Goal: Task Accomplishment & Management: Complete application form

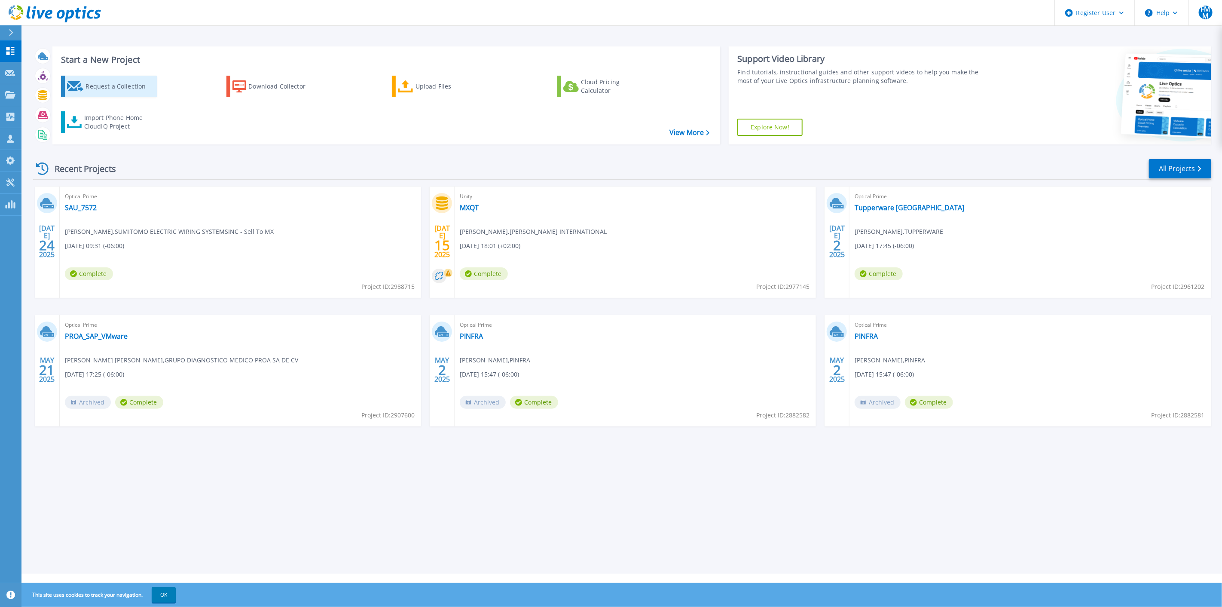
click at [110, 83] on div "Request a Collection" at bounding box center [120, 86] width 69 height 17
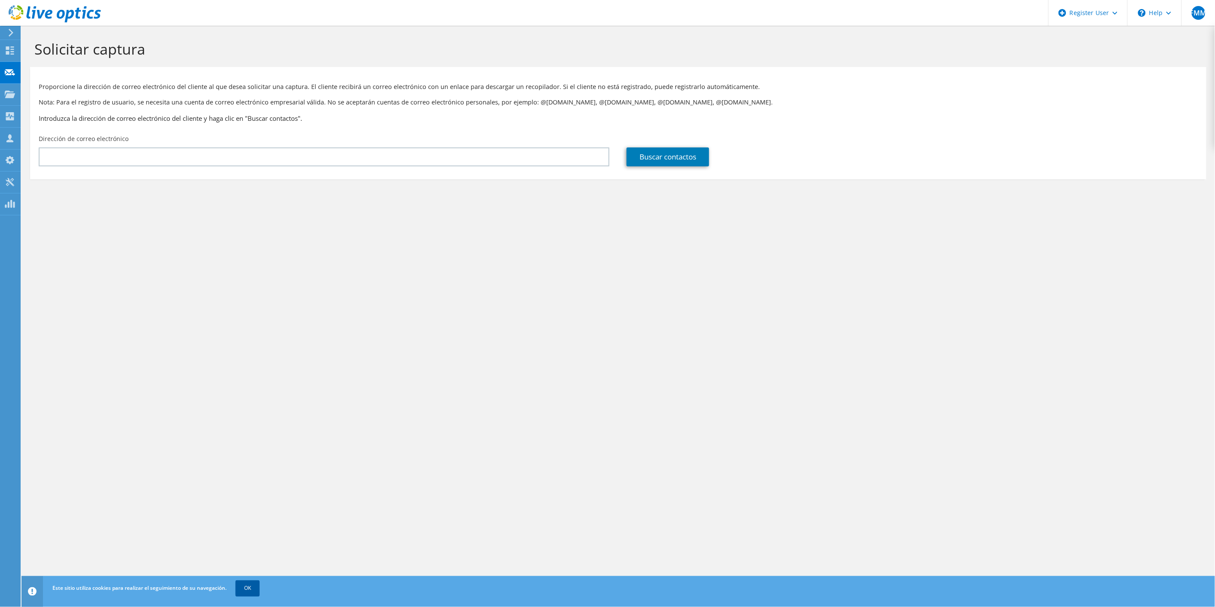
click at [250, 586] on link "OK" at bounding box center [247, 587] width 24 height 15
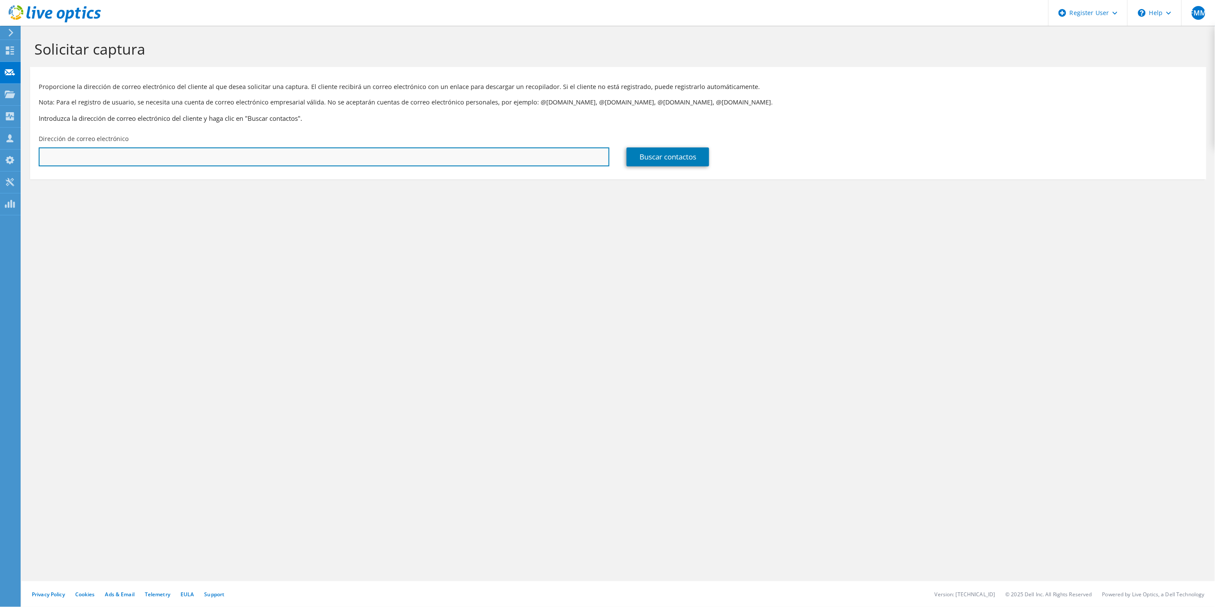
click at [184, 149] on input "text" at bounding box center [324, 156] width 571 height 19
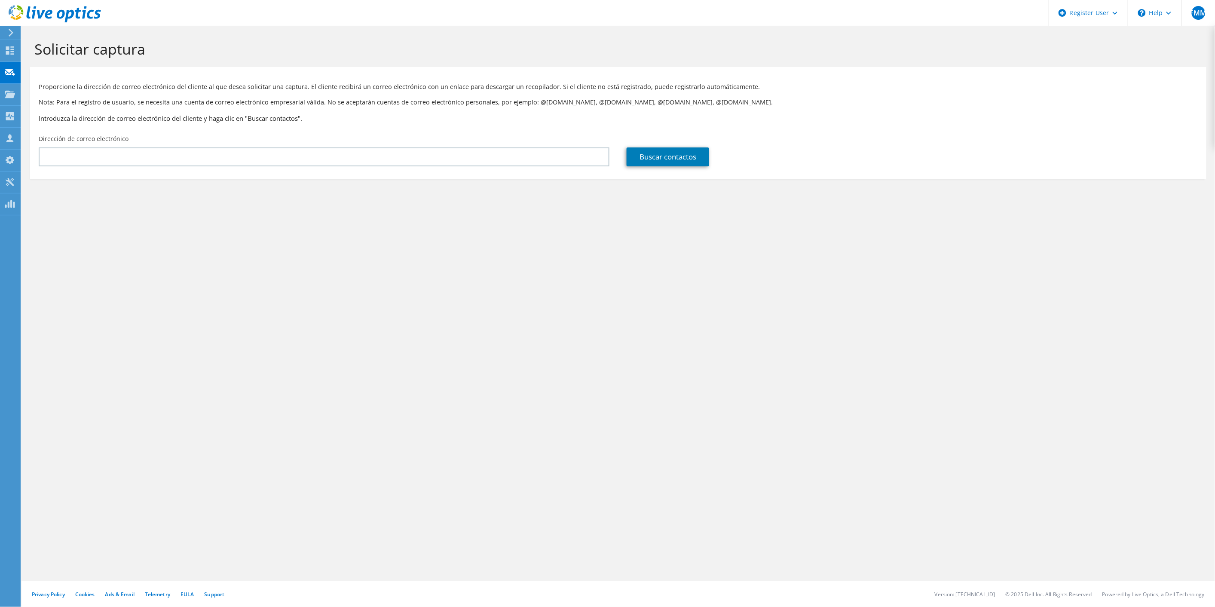
click at [43, 10] on use at bounding box center [55, 13] width 92 height 17
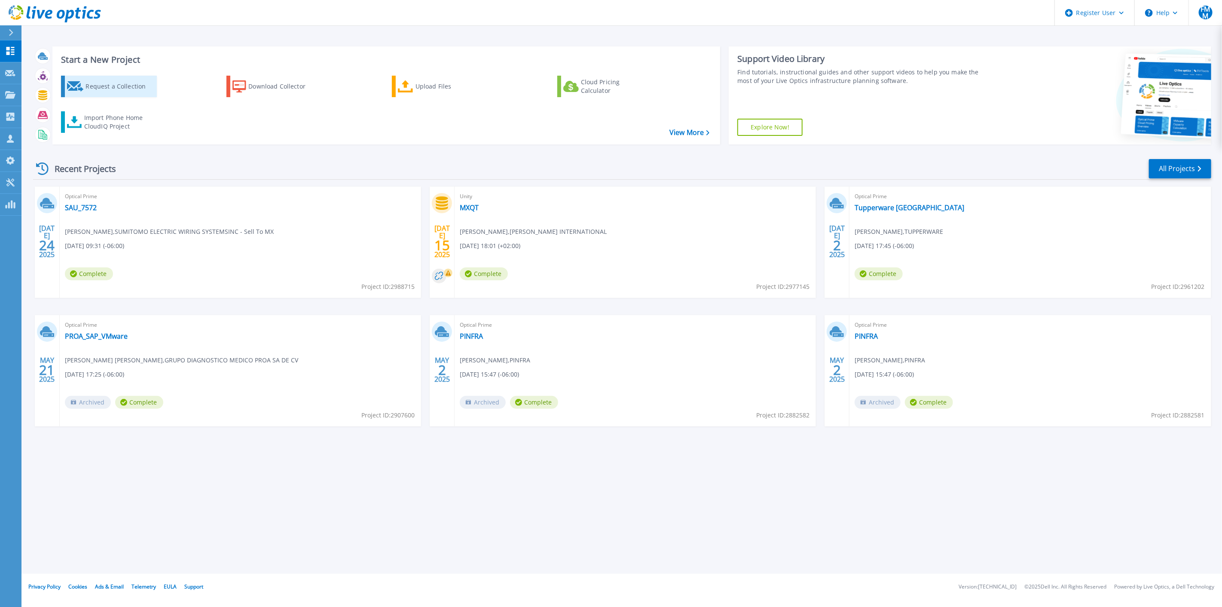
click at [119, 84] on div "Request a Collection" at bounding box center [120, 86] width 69 height 17
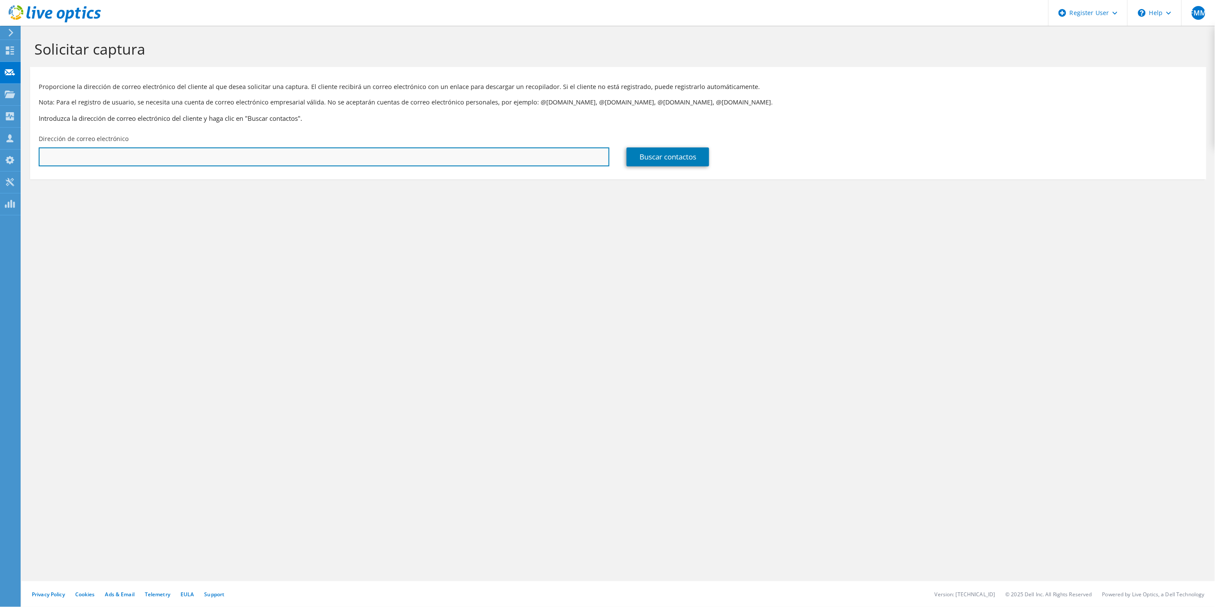
click at [84, 162] on input "text" at bounding box center [324, 156] width 571 height 19
type input "j"
click at [65, 158] on input "text" at bounding box center [324, 156] width 571 height 19
paste input "joflores@mx.gestamp.com"
type input "joflores@mx.gestamp.com"
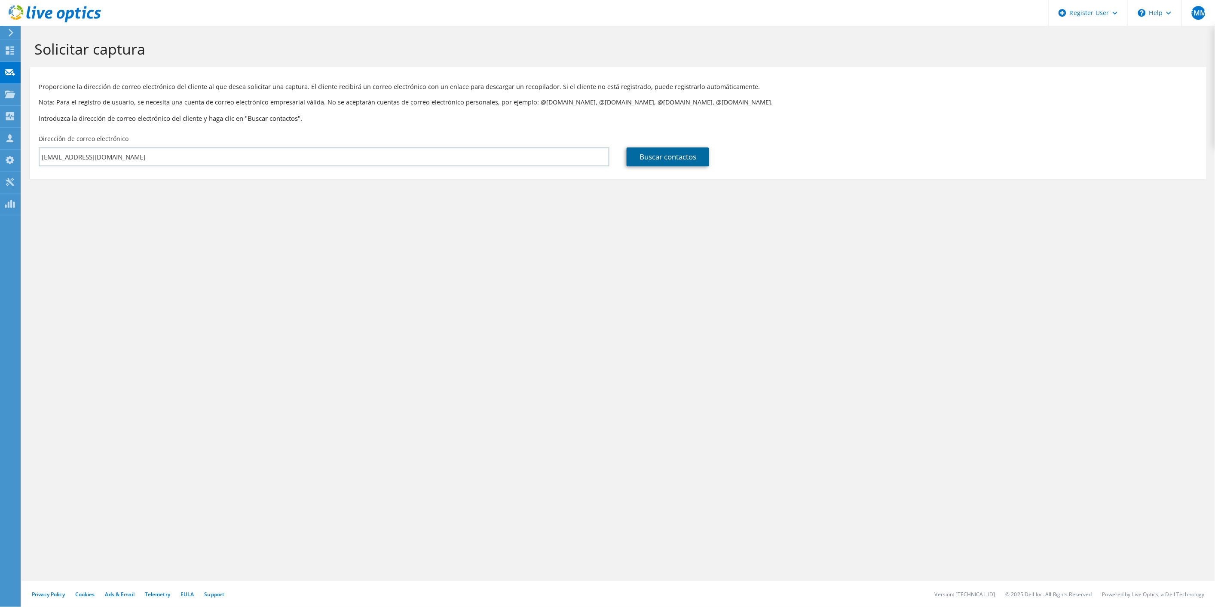
click at [650, 157] on link "Buscar contactos" at bounding box center [667, 156] width 82 height 19
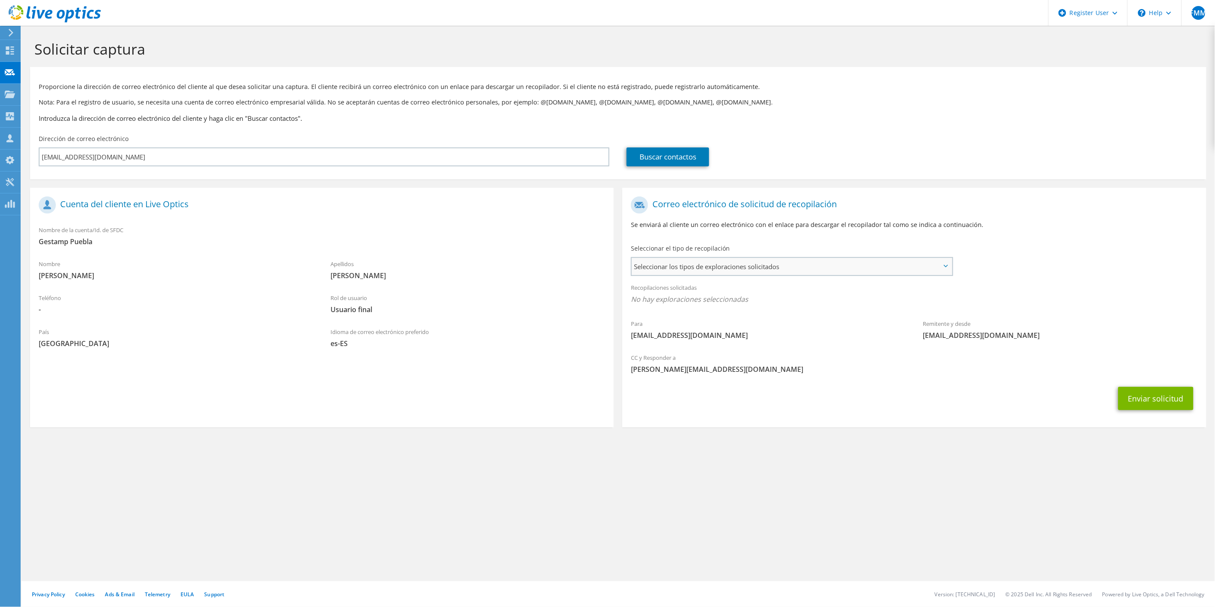
click at [677, 263] on span "Seleccionar los tipos de exploraciones solicitados" at bounding box center [792, 266] width 320 height 17
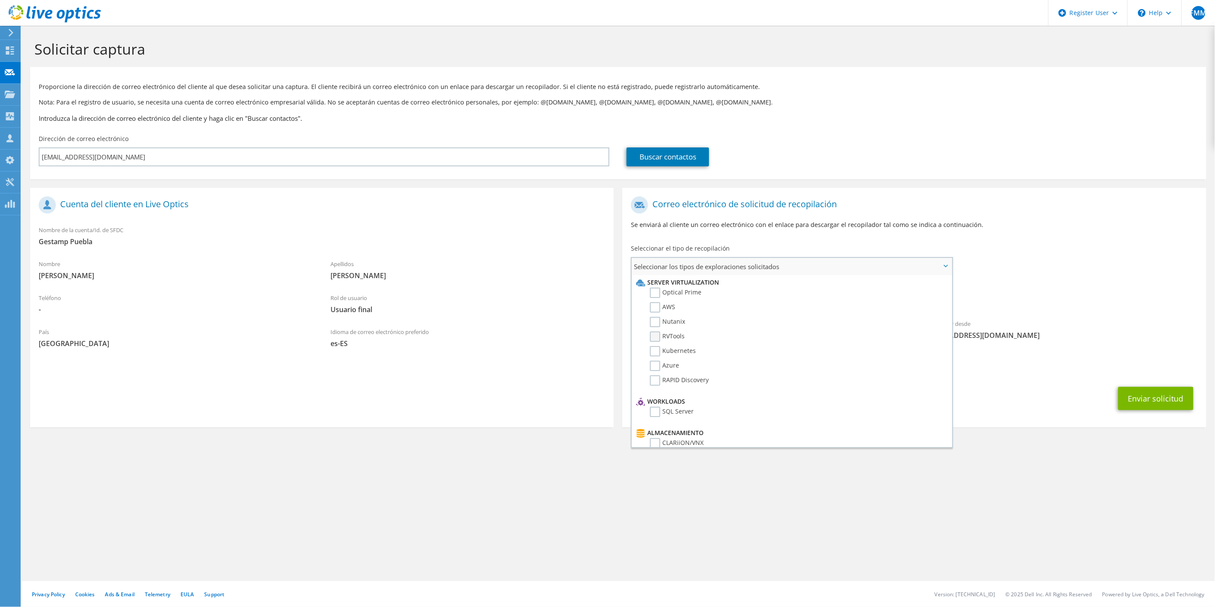
click at [673, 333] on label "RVTools" at bounding box center [667, 336] width 35 height 10
click at [0, 0] on input "RVTools" at bounding box center [0, 0] width 0 height 0
click at [994, 383] on div "CC y Responder a Fernando.Mendozamontero@dell.com" at bounding box center [914, 368] width 584 height 34
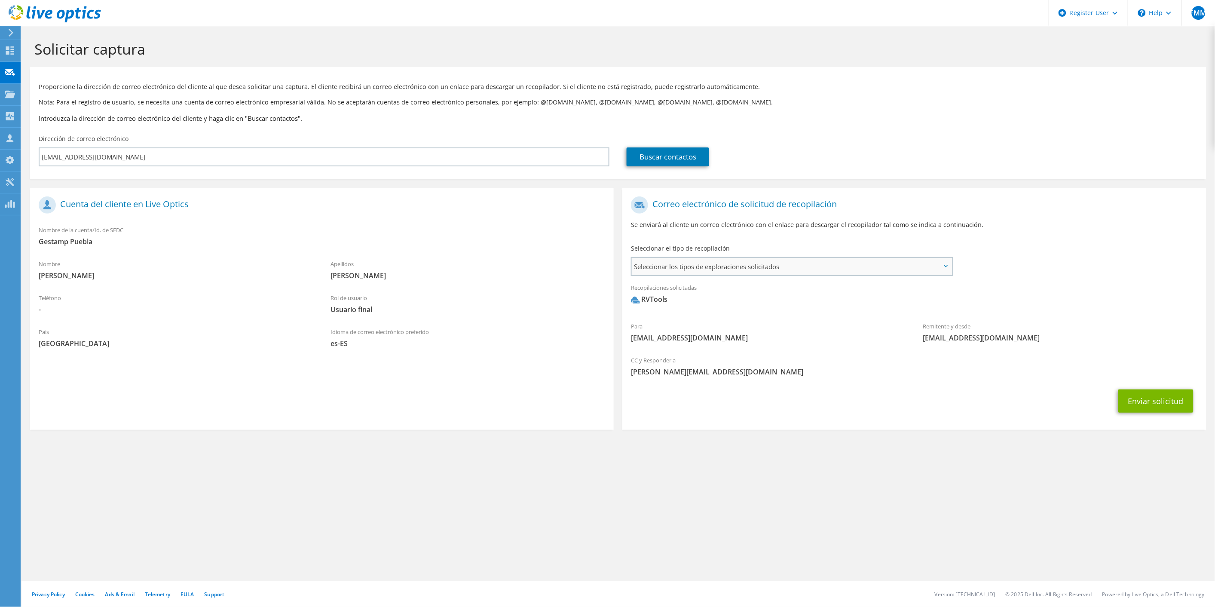
click at [746, 266] on span "Seleccionar los tipos de exploraciones solicitados" at bounding box center [792, 266] width 320 height 17
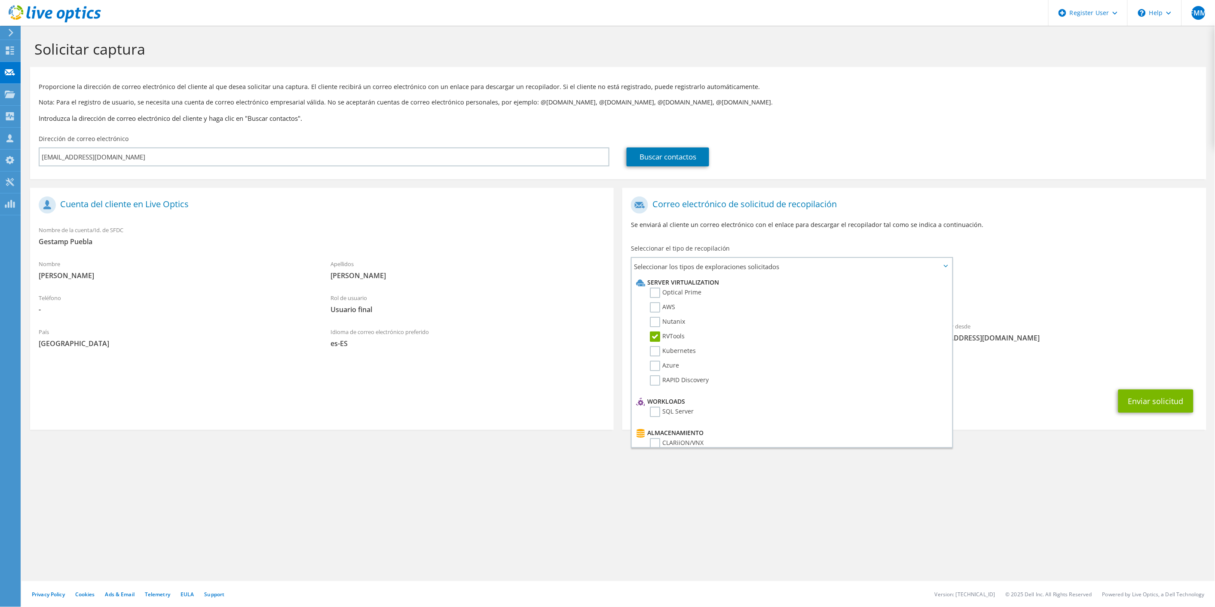
click at [987, 386] on div "Enviar solicitud" at bounding box center [914, 401] width 584 height 32
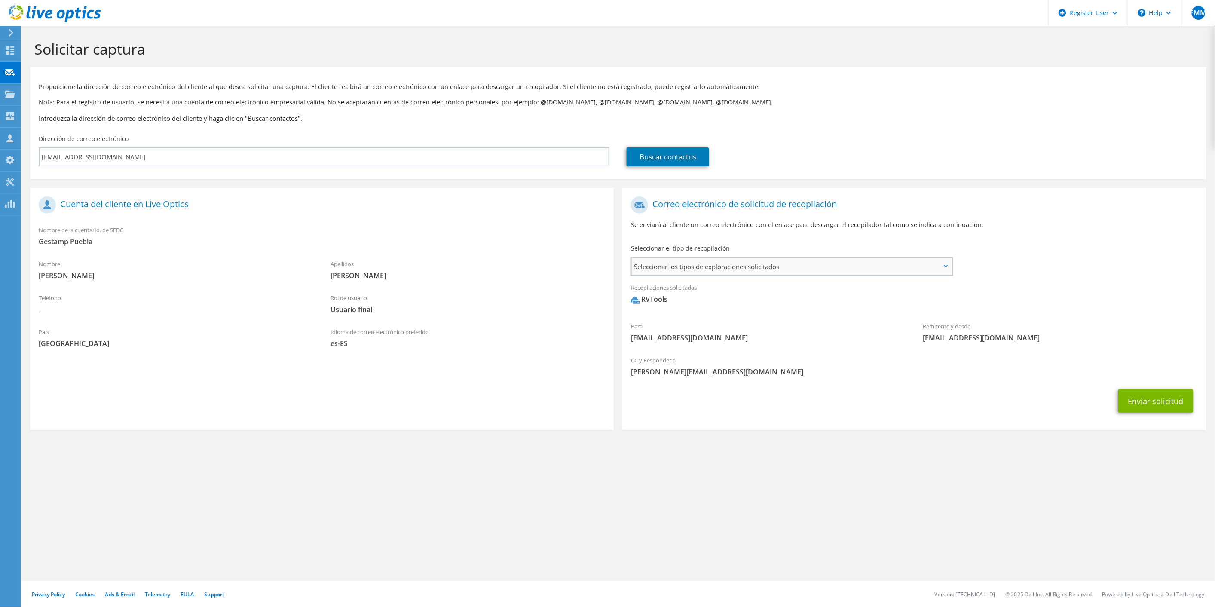
click at [749, 263] on span "Seleccionar los tipos de exploraciones solicitados" at bounding box center [792, 266] width 320 height 17
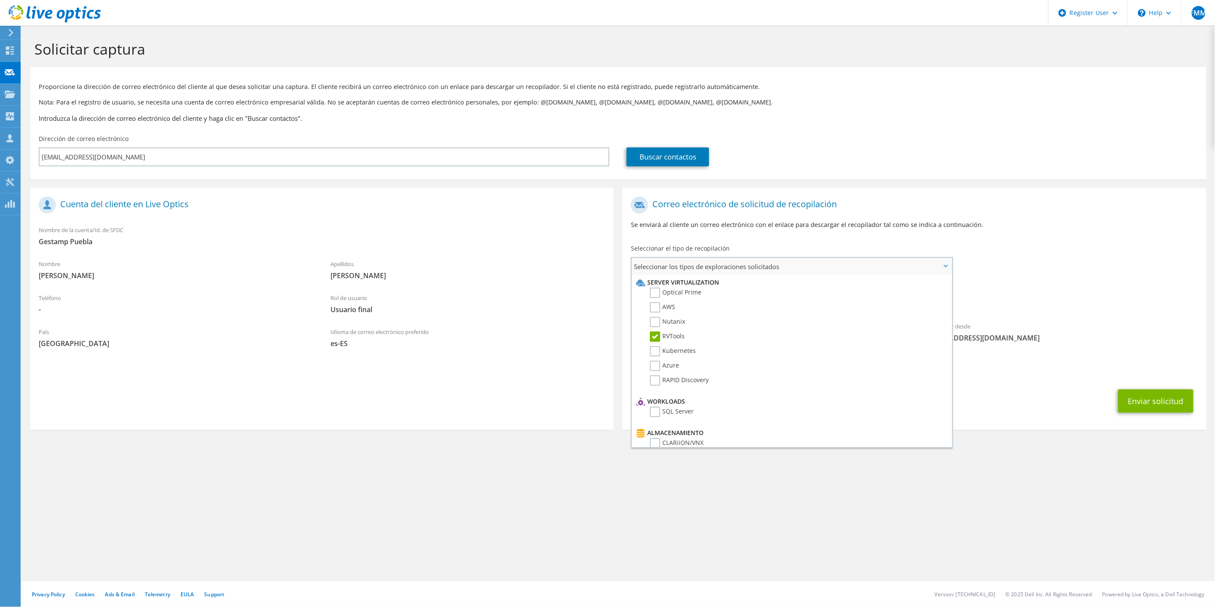
click at [749, 263] on span "Seleccionar los tipos de exploraciones solicitados" at bounding box center [792, 266] width 320 height 17
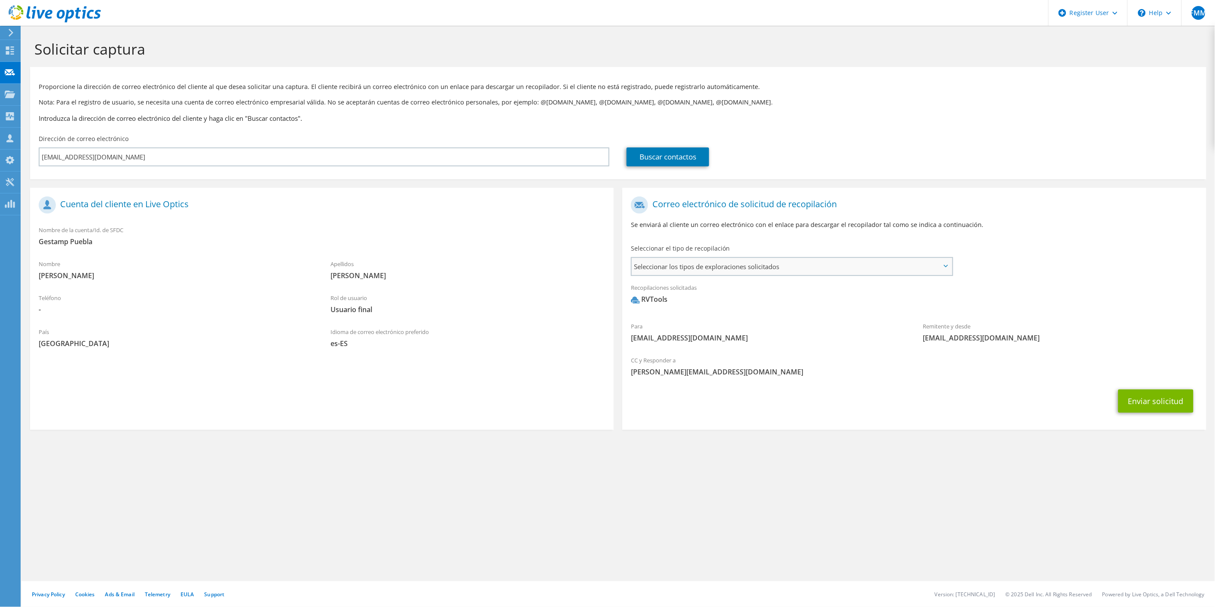
click at [768, 261] on span "Seleccionar los tipos de exploraciones solicitados" at bounding box center [792, 266] width 320 height 17
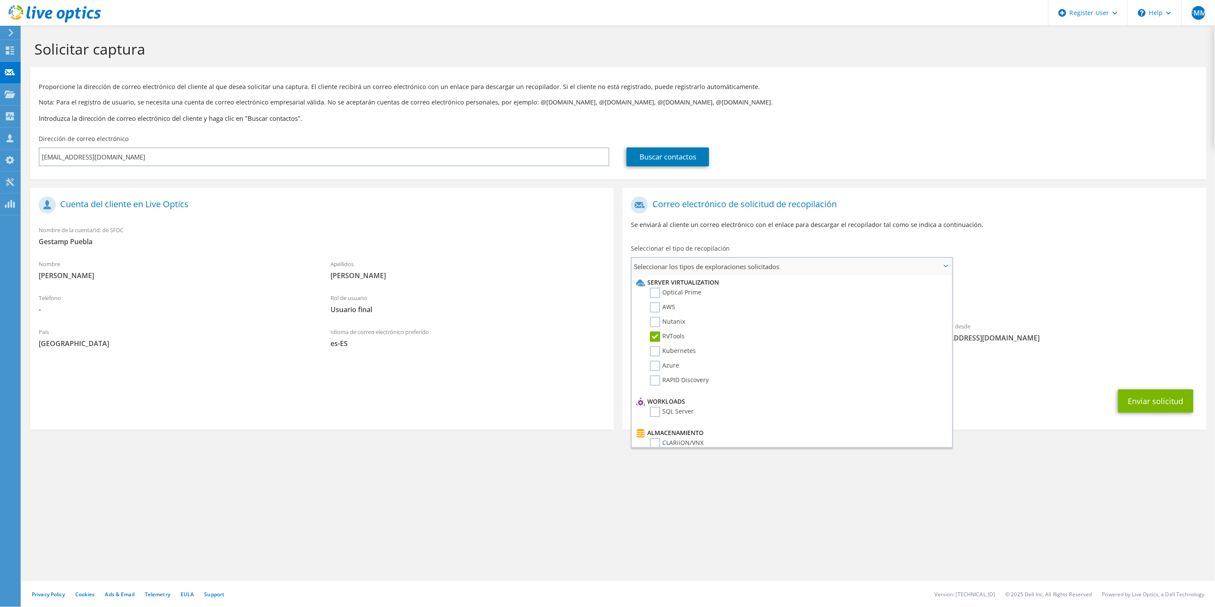
click at [768, 261] on span "Seleccionar los tipos de exploraciones solicitados" at bounding box center [792, 266] width 320 height 17
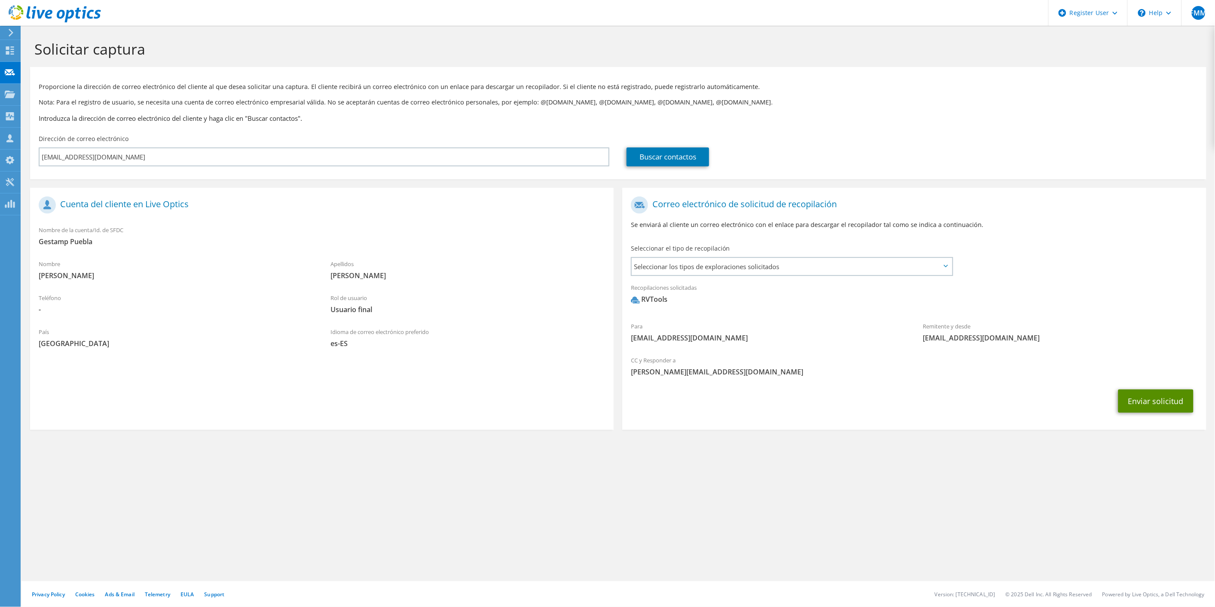
click at [1141, 405] on button "Enviar solicitud" at bounding box center [1155, 400] width 75 height 23
